Goal: Information Seeking & Learning: Learn about a topic

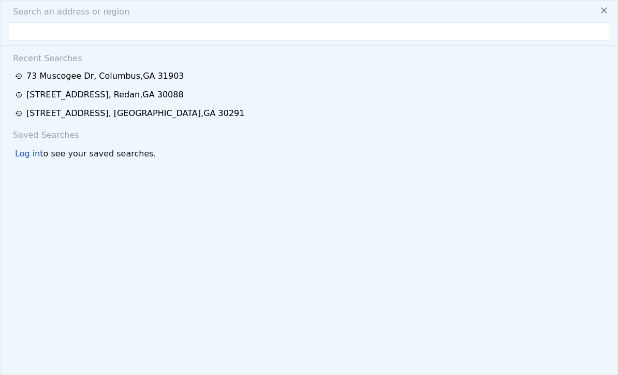
click at [39, 36] on input "text" at bounding box center [309, 31] width 600 height 19
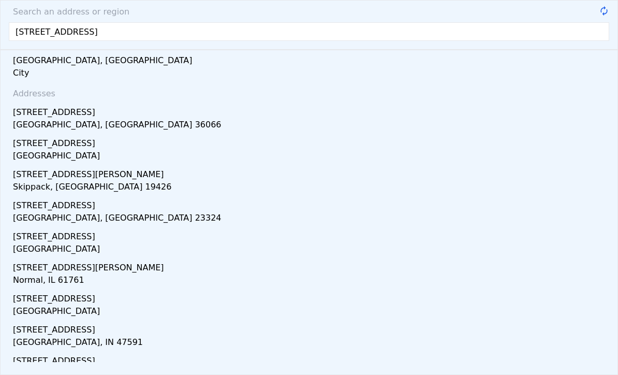
type input "[STREET_ADDRESS]"
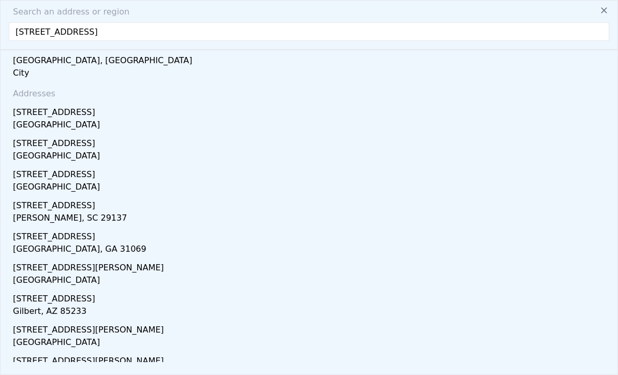
click at [83, 113] on div "[STREET_ADDRESS]" at bounding box center [311, 110] width 596 height 17
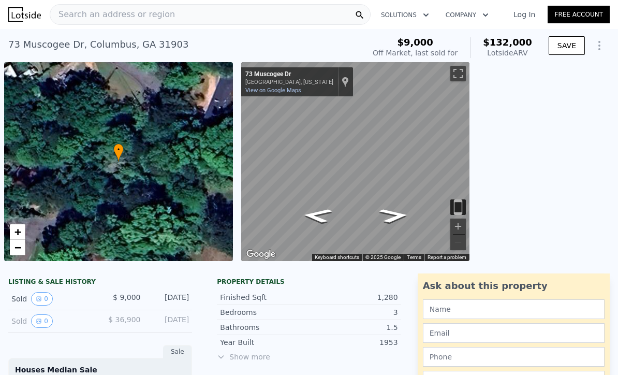
type input "2.5"
type input "1092"
type input "1971"
type input "2178"
type input "6098"
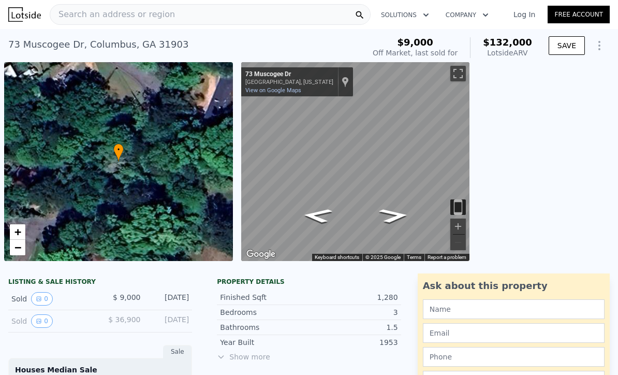
type input "$ 497,000"
type input "6"
type input "$ 132,843"
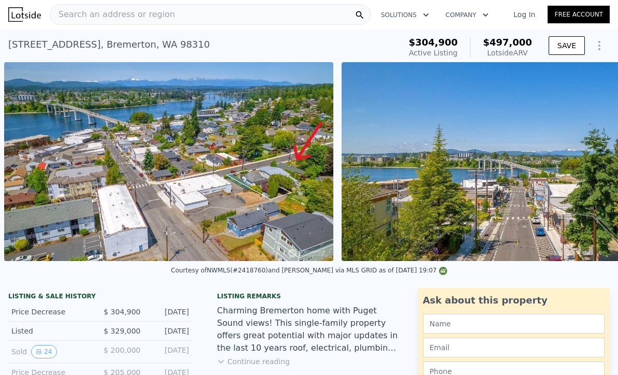
click at [272, 20] on div "Search an address or region" at bounding box center [210, 14] width 321 height 21
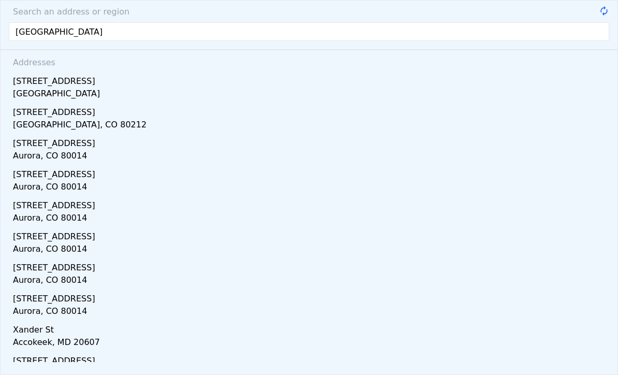
type input "[GEOGRAPHIC_DATA]"
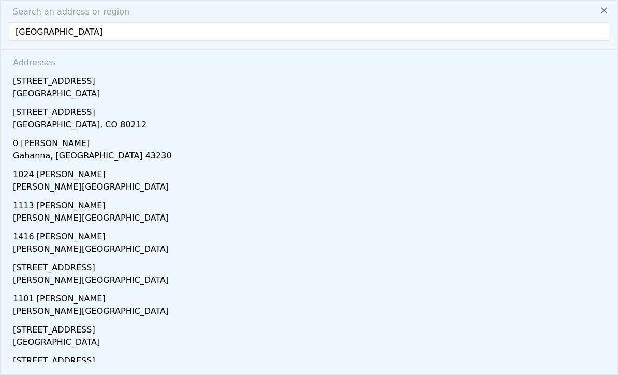
click at [183, 83] on div "[STREET_ADDRESS]" at bounding box center [311, 79] width 596 height 17
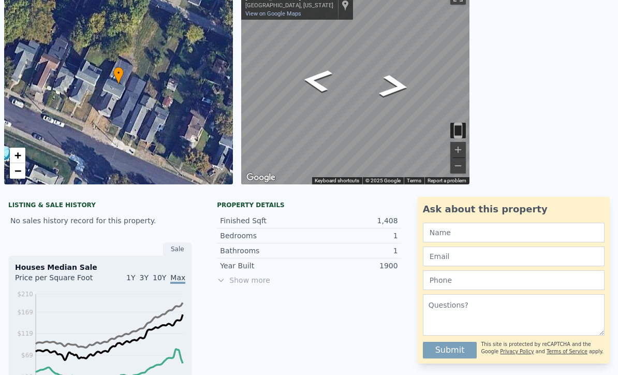
scroll to position [79, 0]
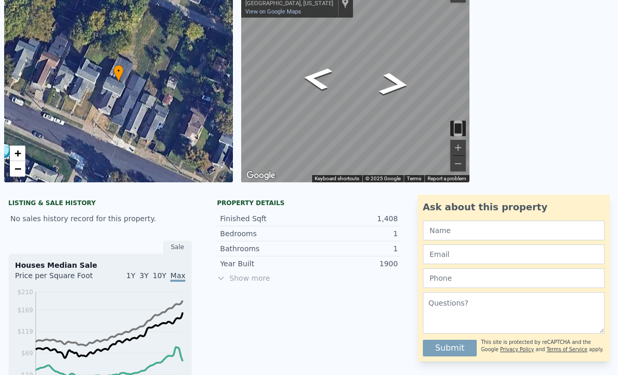
click at [261, 275] on span "Show more" at bounding box center [309, 278] width 184 height 10
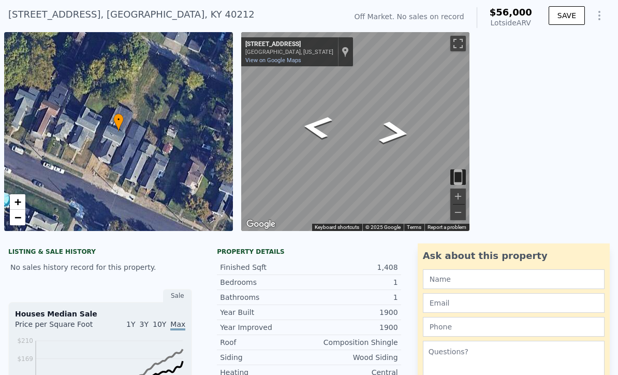
scroll to position [30, 0]
click at [185, 21] on div "[STREET_ADDRESS]" at bounding box center [131, 14] width 246 height 14
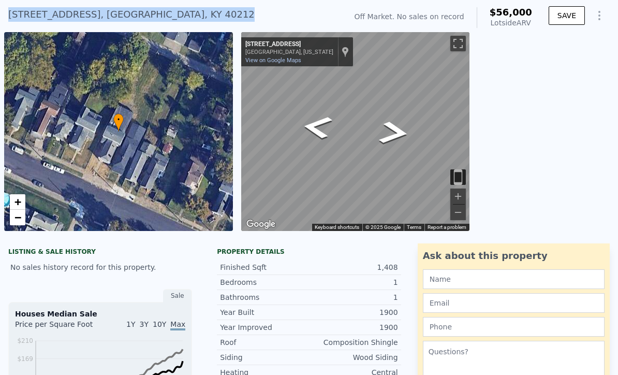
copy div "[STREET_ADDRESS]"
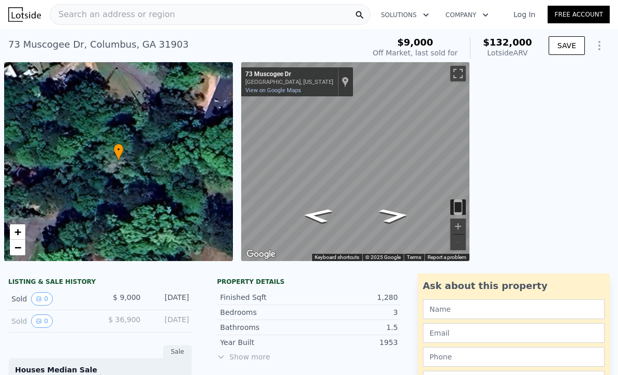
click at [99, 32] on div "73 Muscogee Dr , Columbus , GA 31903 Sold Dec 2019 for $9k (~ARV $132k ) $9,000…" at bounding box center [309, 45] width 618 height 33
click at [81, 16] on span "Search an address or region" at bounding box center [112, 14] width 125 height 12
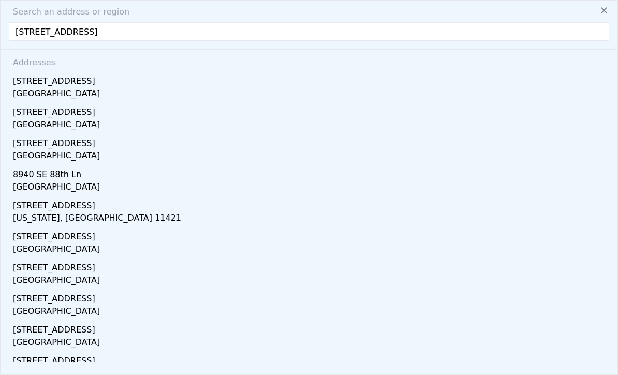
type input "8940 SE 88th St Ocala"
click at [32, 71] on div "8940 SE 88th St" at bounding box center [311, 79] width 596 height 17
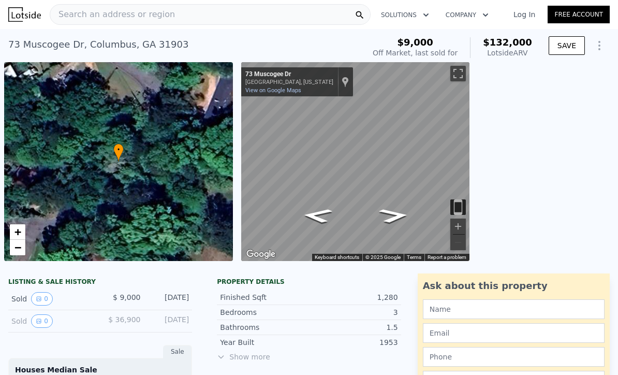
scroll to position [0, 4]
